Goal: Check status: Check status

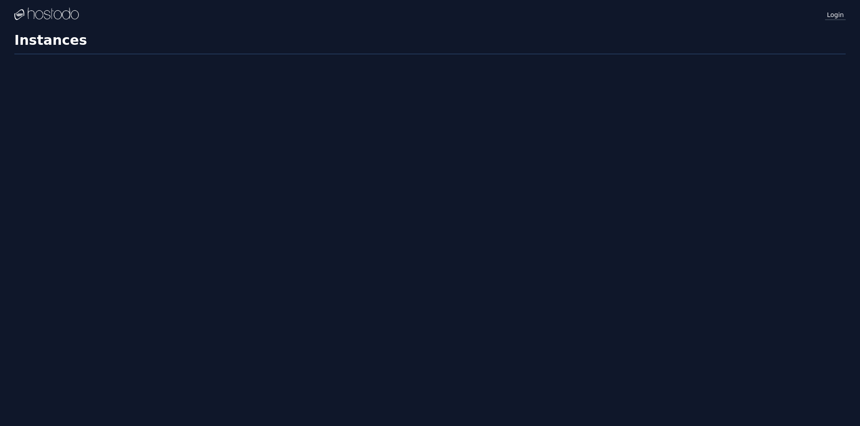
click at [830, 13] on link "Login" at bounding box center [835, 15] width 21 height 12
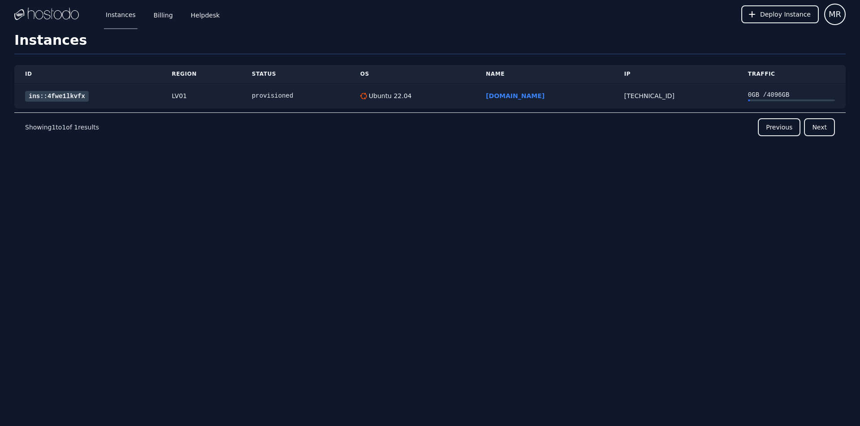
click at [70, 94] on link "ins::4fwe1lkvfx" at bounding box center [57, 96] width 64 height 11
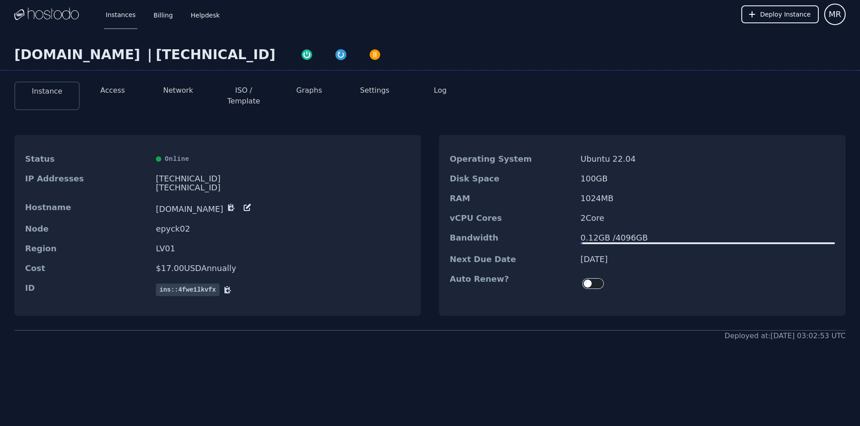
click at [156, 53] on div "[TECHNICAL_ID]" at bounding box center [216, 55] width 120 height 16
copy div "[TECHNICAL_ID]"
click at [122, 92] on button "Access" at bounding box center [112, 90] width 25 height 11
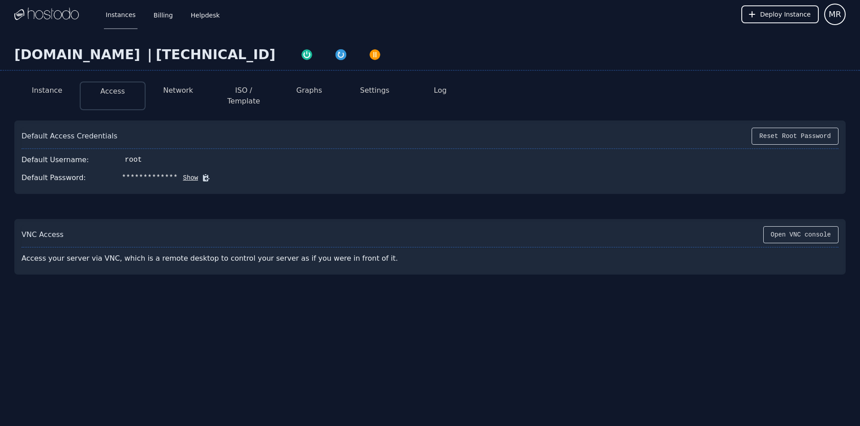
click at [203, 175] on icon at bounding box center [206, 178] width 7 height 7
